Goal: Obtain resource: Download file/media

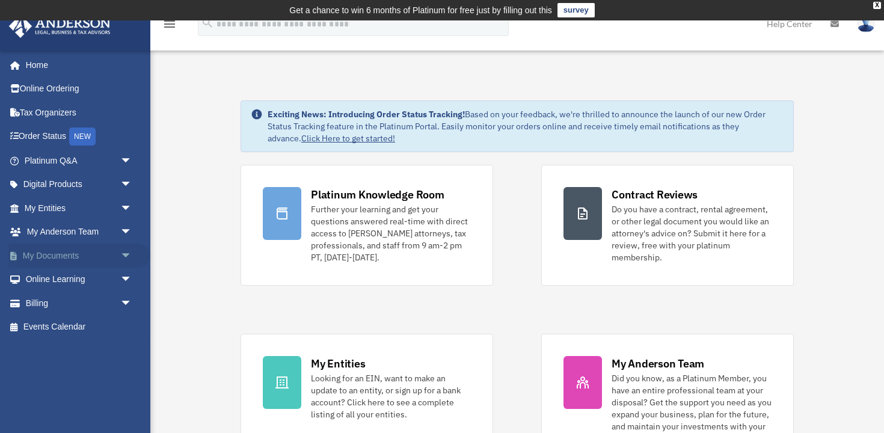
click at [54, 257] on link "My Documents arrow_drop_down" at bounding box center [79, 256] width 142 height 24
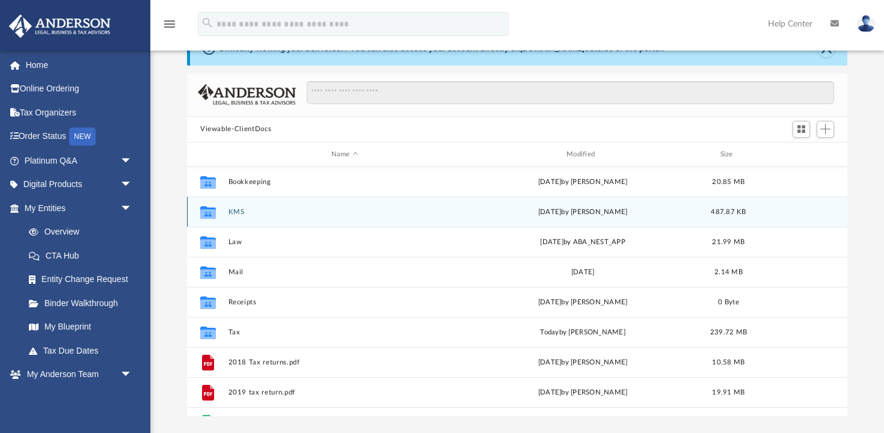
scroll to position [67, 0]
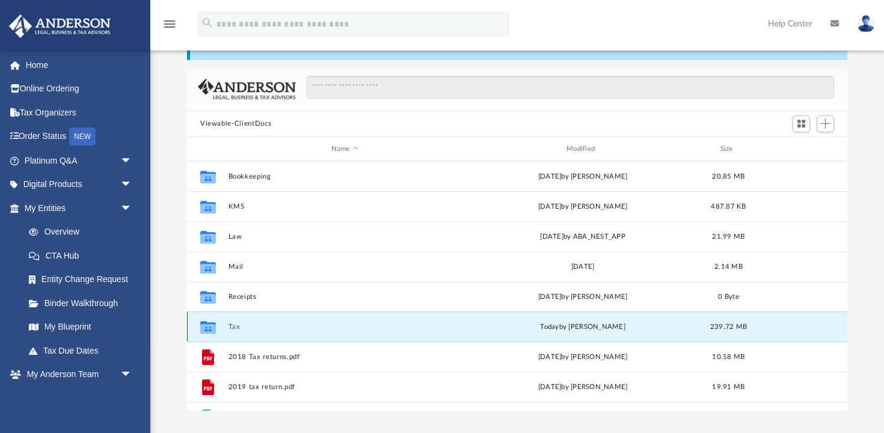
click at [234, 324] on button "Tax" at bounding box center [345, 327] width 233 height 8
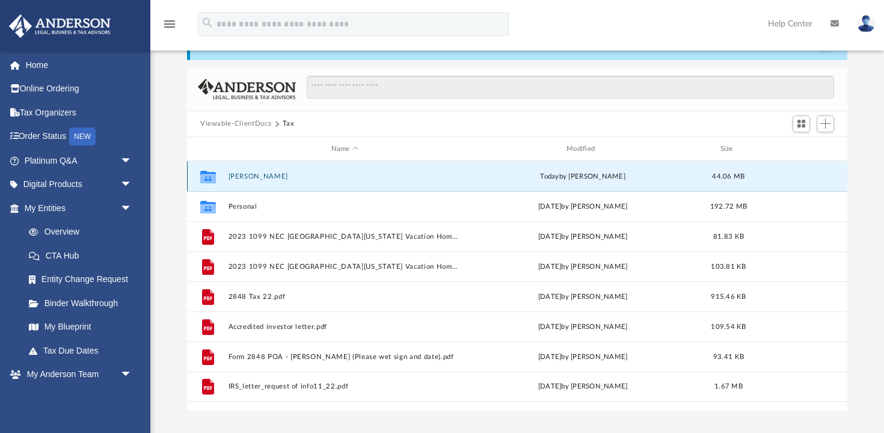
click at [272, 177] on button "[PERSON_NAME]" at bounding box center [345, 177] width 233 height 8
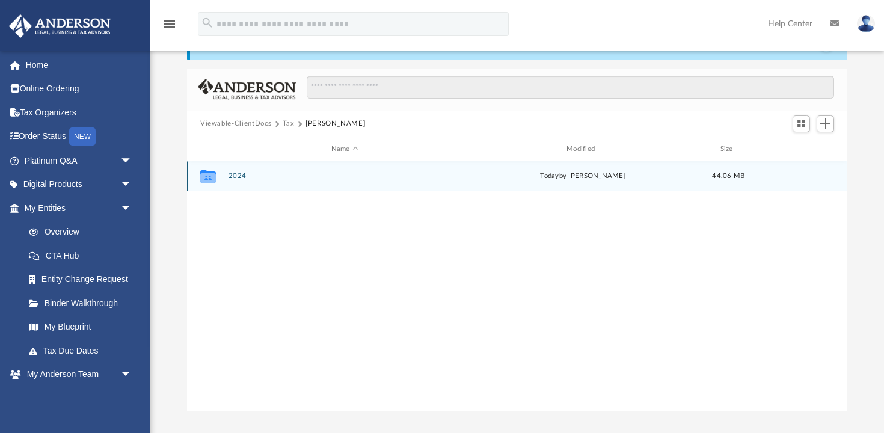
click at [239, 178] on button "2024" at bounding box center [345, 177] width 233 height 8
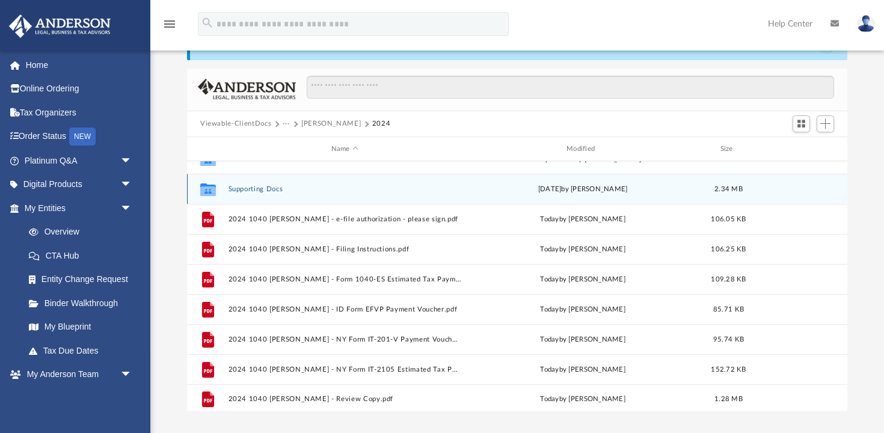
scroll to position [51, 0]
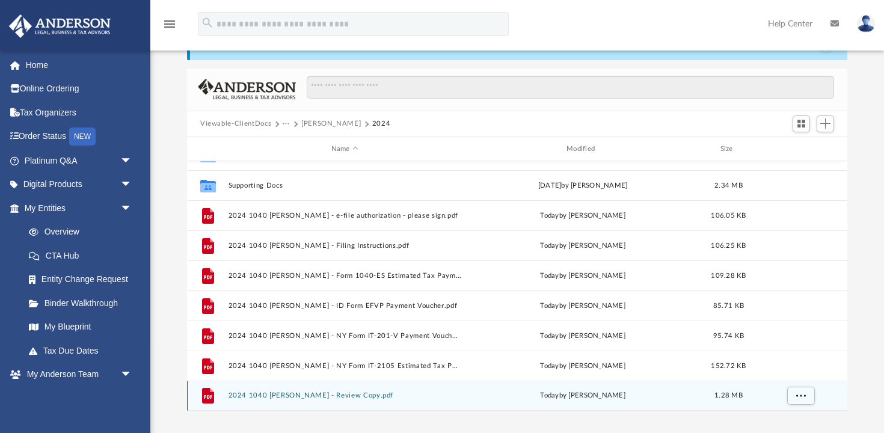
click at [289, 394] on button "2024 1040 [PERSON_NAME] - Review Copy.pdf" at bounding box center [345, 396] width 233 height 8
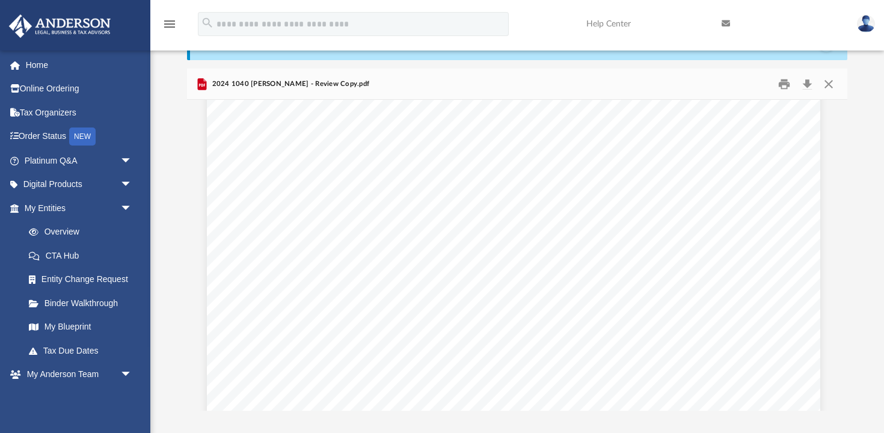
scroll to position [10489, 4]
